Goal: Task Accomplishment & Management: Use online tool/utility

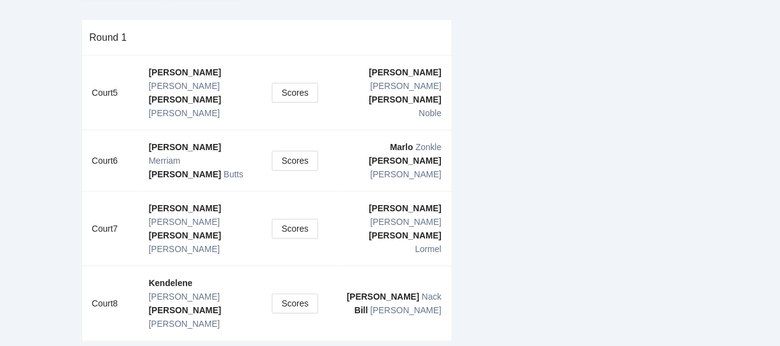
scroll to position [96, 0]
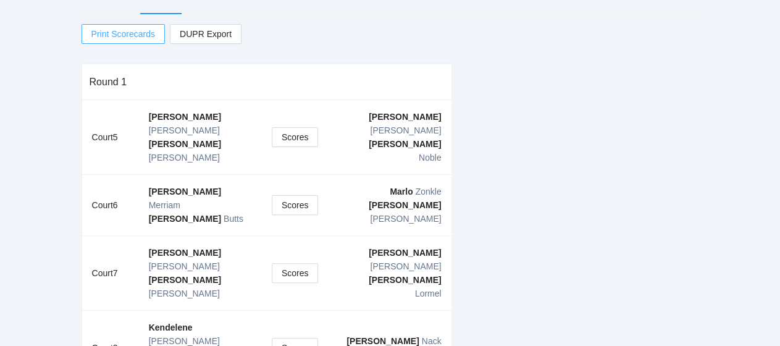
click at [137, 37] on span "Print Scorecards" at bounding box center [123, 34] width 64 height 19
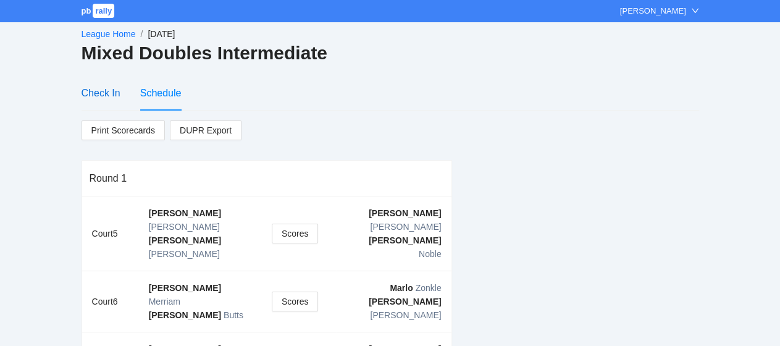
click at [96, 92] on div "Check In" at bounding box center [101, 92] width 39 height 15
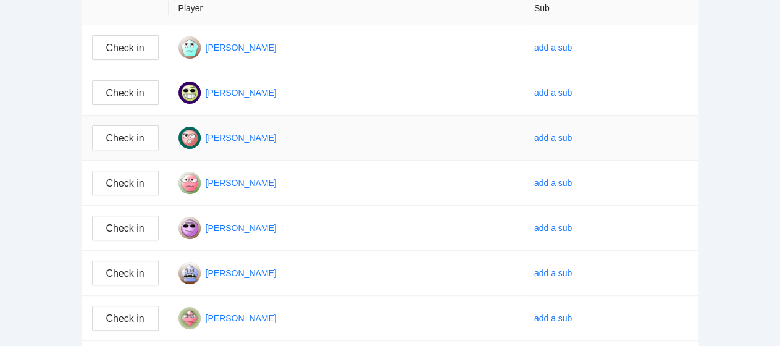
scroll to position [185, 0]
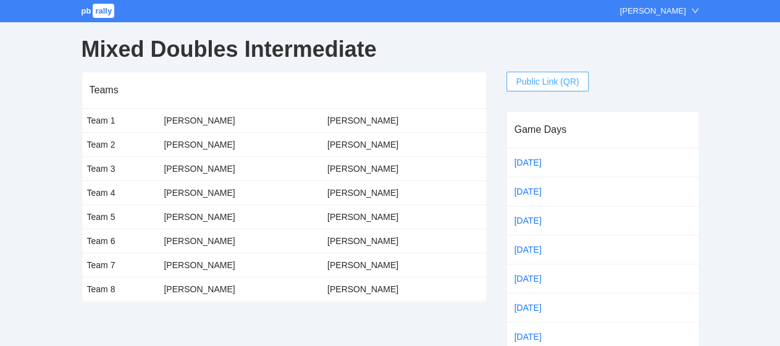
click at [531, 82] on span "Public Link (QR)" at bounding box center [547, 82] width 63 height 14
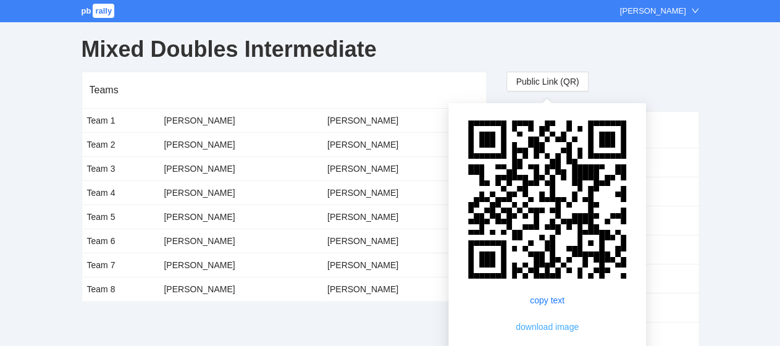
click at [550, 328] on span "download image" at bounding box center [547, 327] width 63 height 14
click at [673, 70] on div "Mixed Doubles Intermediate" at bounding box center [391, 49] width 618 height 44
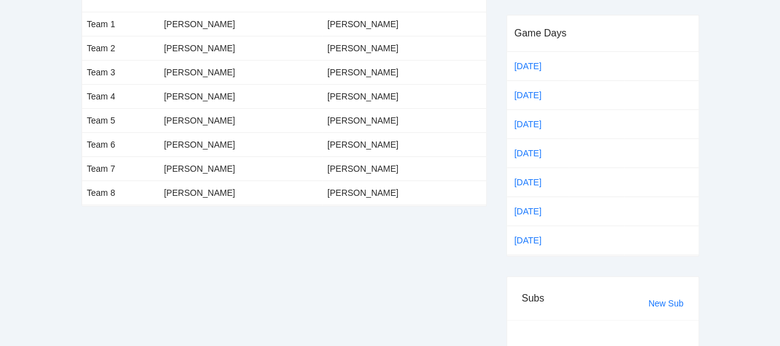
scroll to position [26, 0]
